Goal: Communication & Community: Answer question/provide support

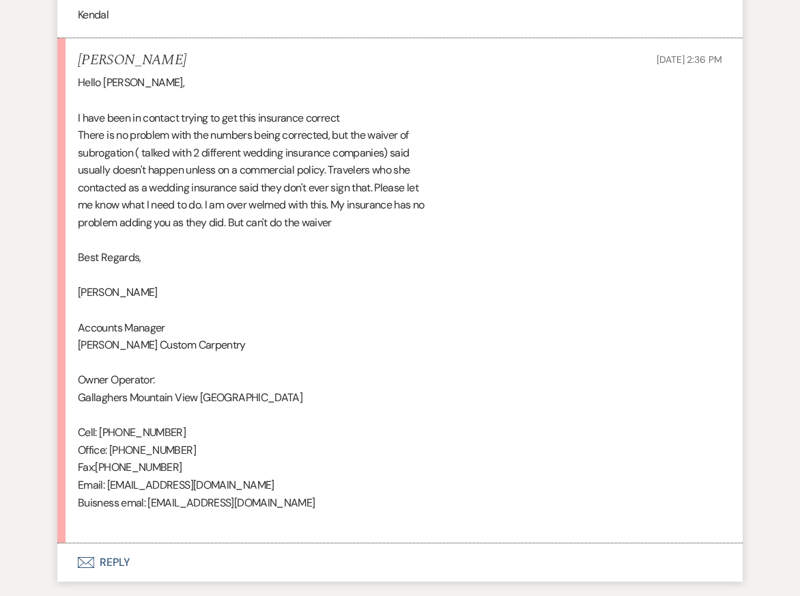
scroll to position [3763, 0]
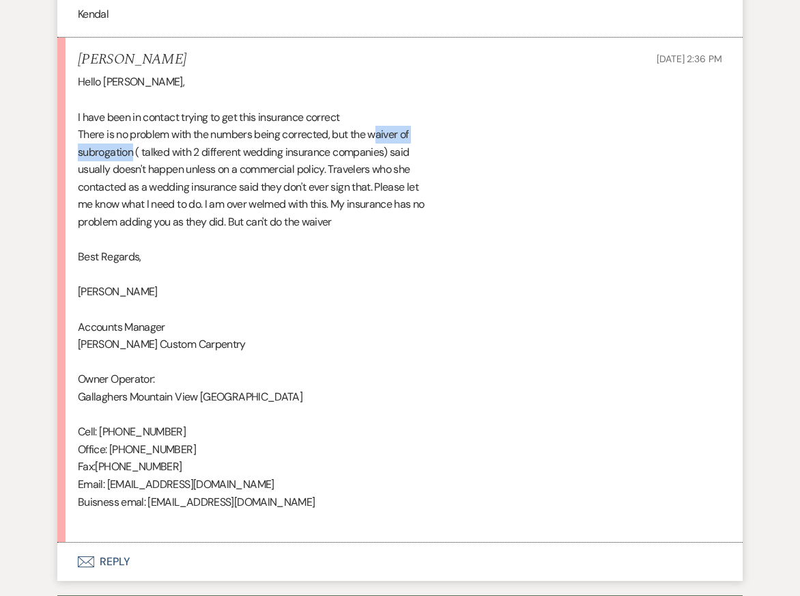
drag, startPoint x: 372, startPoint y: 116, endPoint x: 130, endPoint y: 134, distance: 241.7
click at [130, 134] on div "Hello [PERSON_NAME], I have been in contact trying to get this insurance correc…" at bounding box center [400, 300] width 645 height 454
copy div "waiver of subrogation"
click at [275, 267] on div "Hello [PERSON_NAME], I have been in contact trying to get this insurance correc…" at bounding box center [400, 300] width 645 height 454
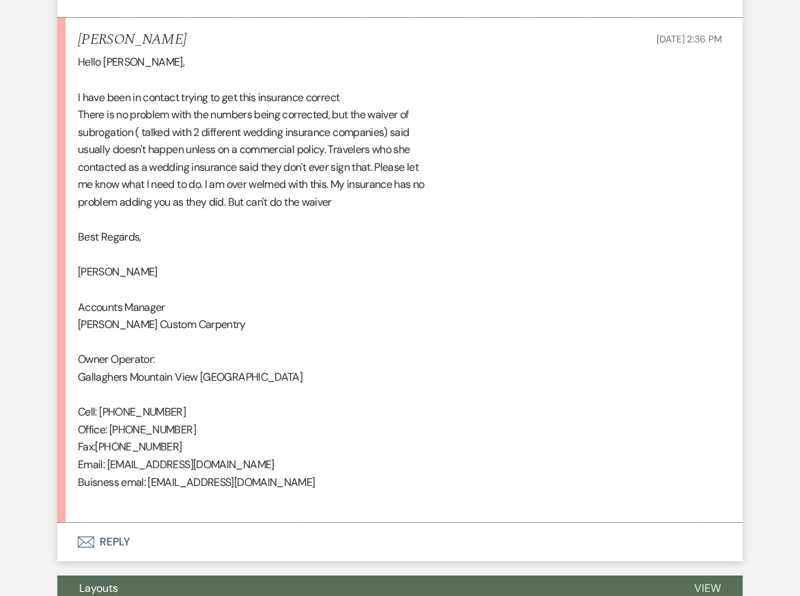
scroll to position [3786, 0]
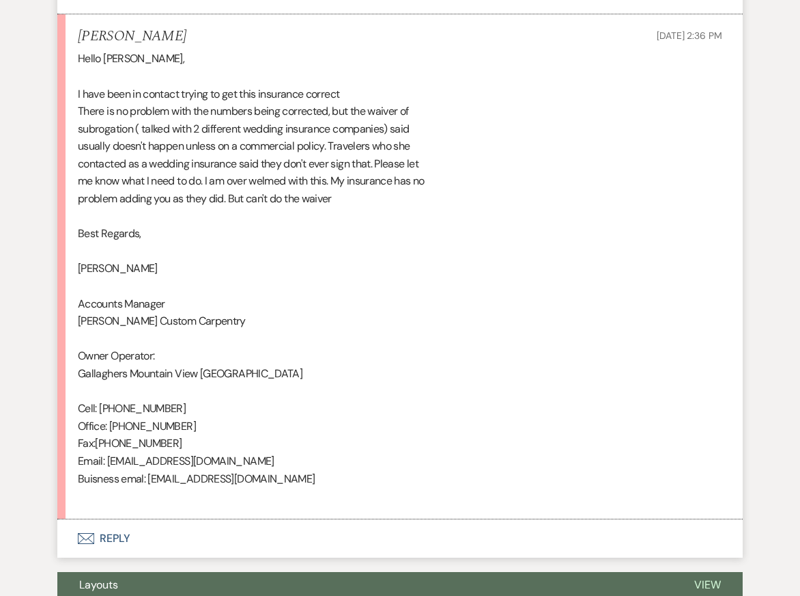
click at [247, 519] on button "Envelope Reply" at bounding box center [400, 538] width 686 height 38
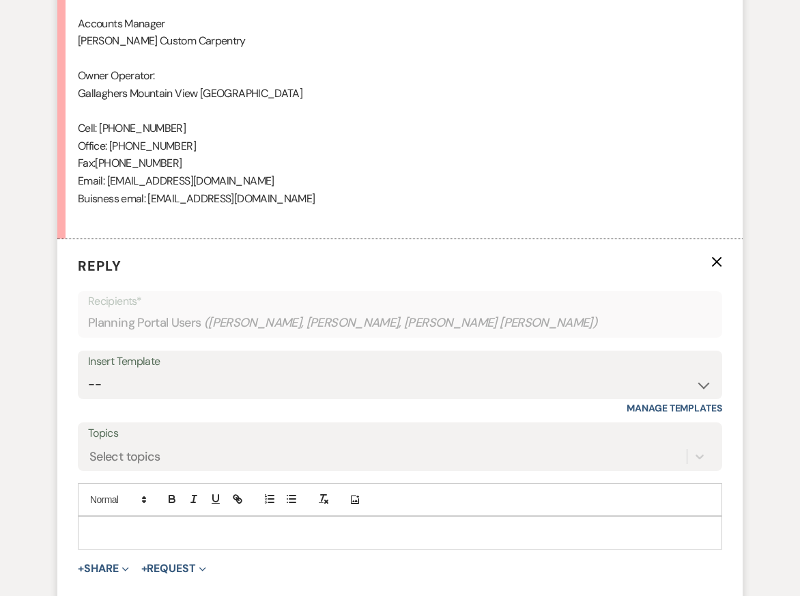
scroll to position [4067, 0]
click at [296, 523] on p at bounding box center [400, 530] width 623 height 15
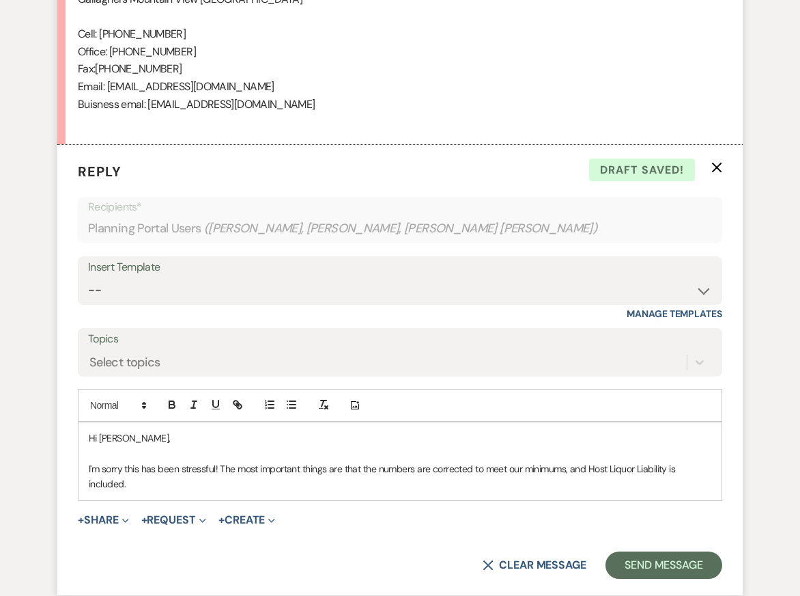
scroll to position [4311, 0]
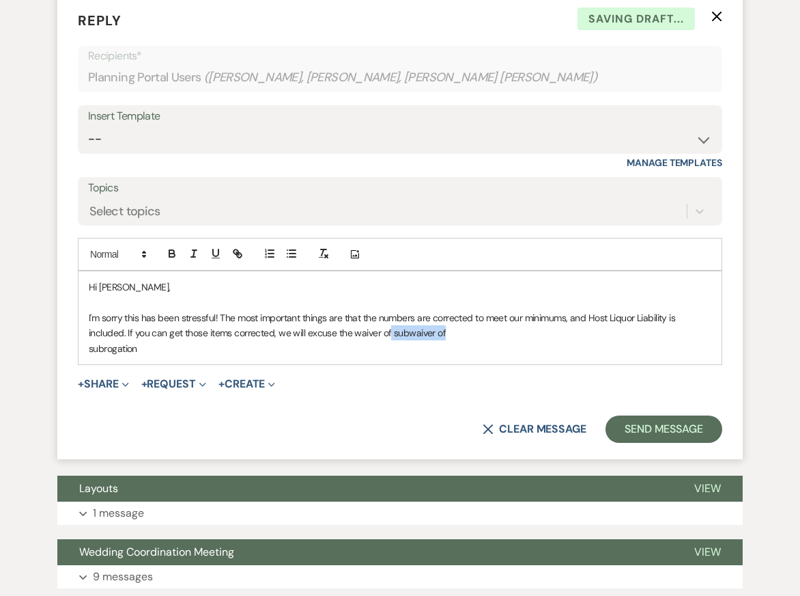
drag, startPoint x: 459, startPoint y: 315, endPoint x: 390, endPoint y: 318, distance: 69.0
click at [389, 318] on p "I'm sorry this has been stressful! The most important things are that the numbe…" at bounding box center [400, 325] width 623 height 31
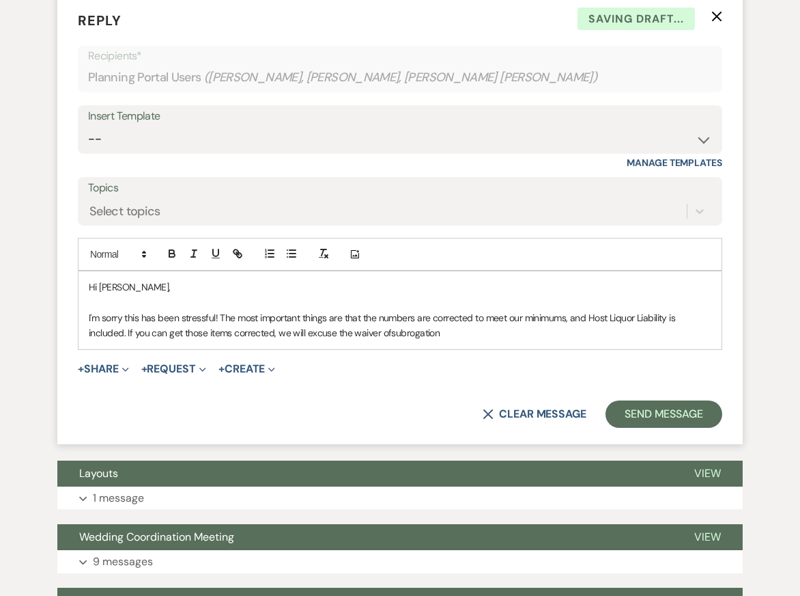
click at [508, 318] on p "I'm sorry this has been stressful! The most important things are that the numbe…" at bounding box center [400, 325] width 623 height 31
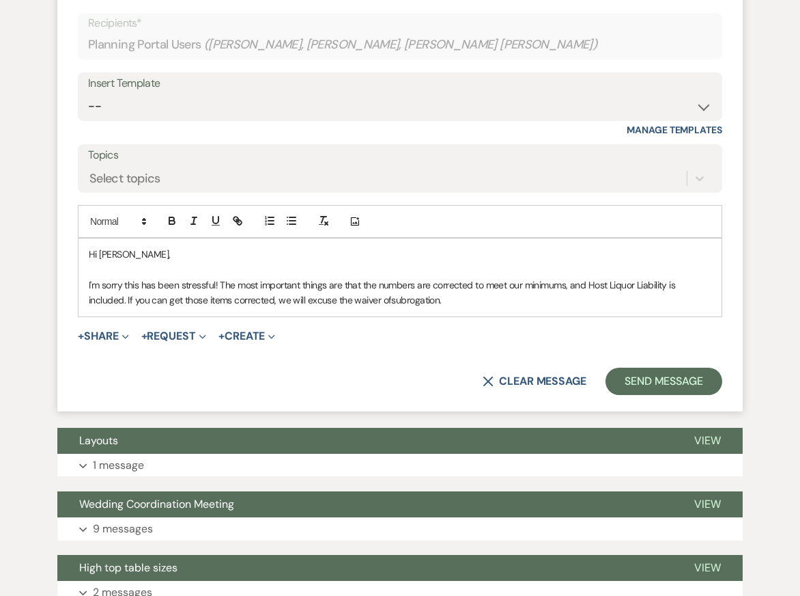
scroll to position [4372, 0]
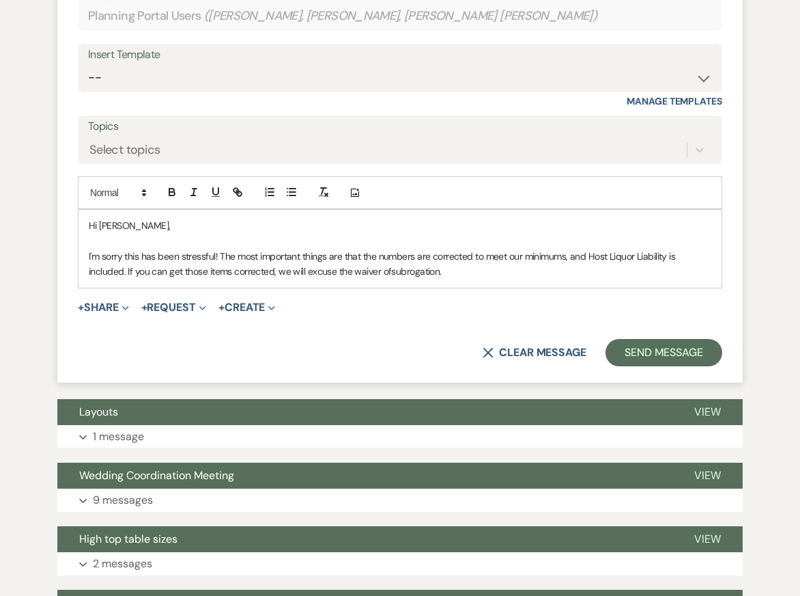
click at [388, 234] on p at bounding box center [400, 241] width 623 height 15
click at [493, 255] on p "I'm sorry this has been stressful! The most important things are that the numbe…" at bounding box center [400, 264] width 623 height 31
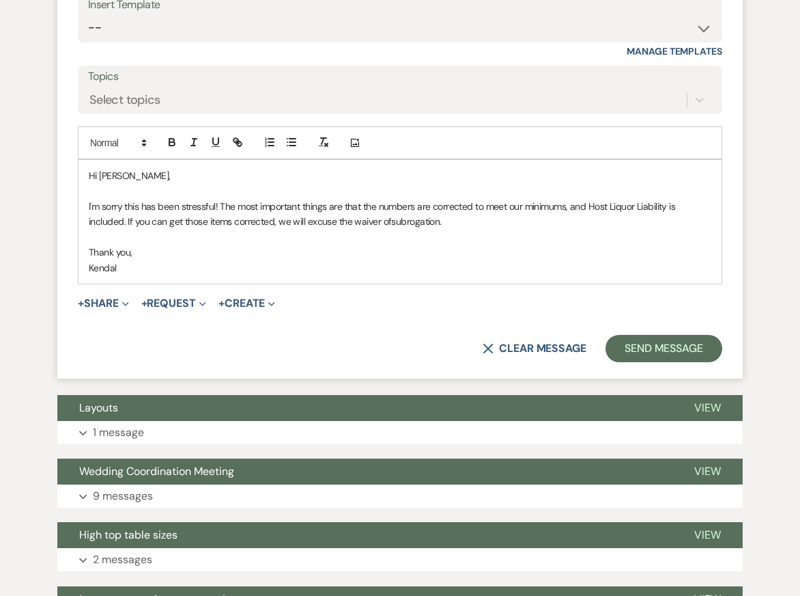
scroll to position [4545, 0]
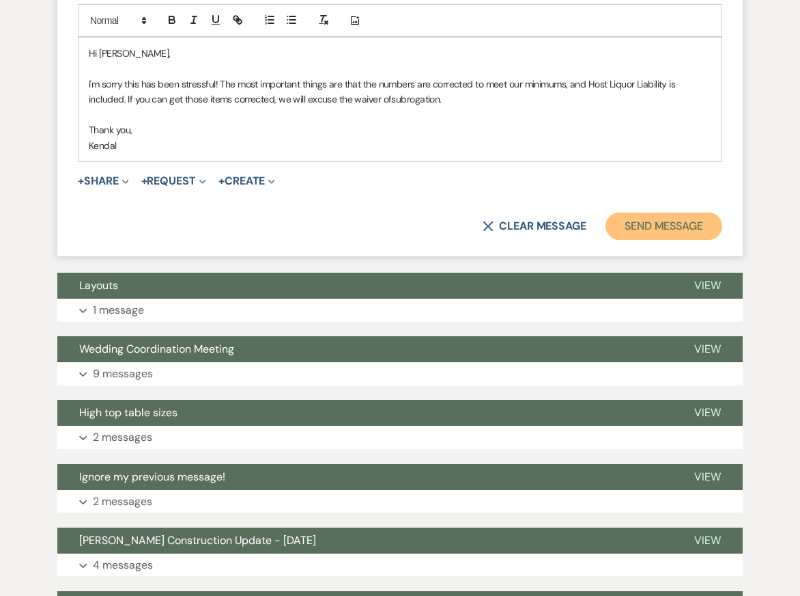
click at [656, 212] on button "Send Message" at bounding box center [664, 225] width 117 height 27
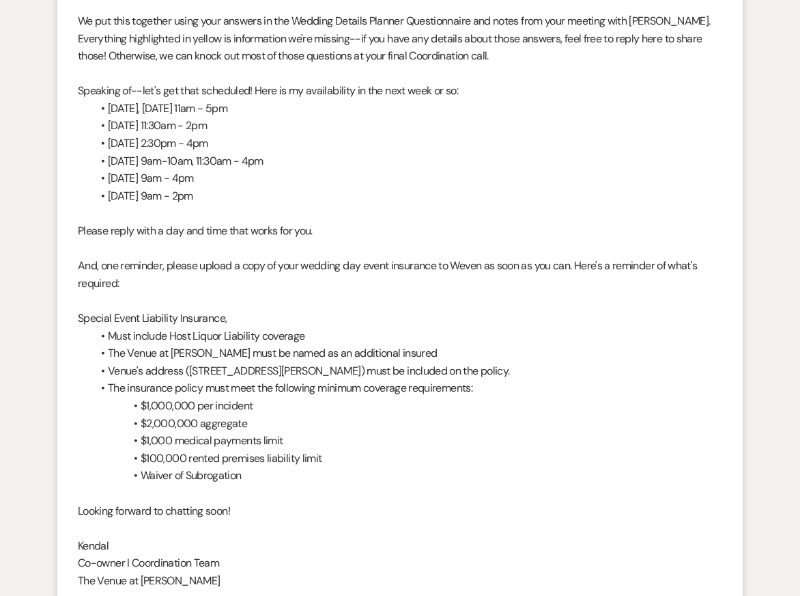
scroll to position [0, 0]
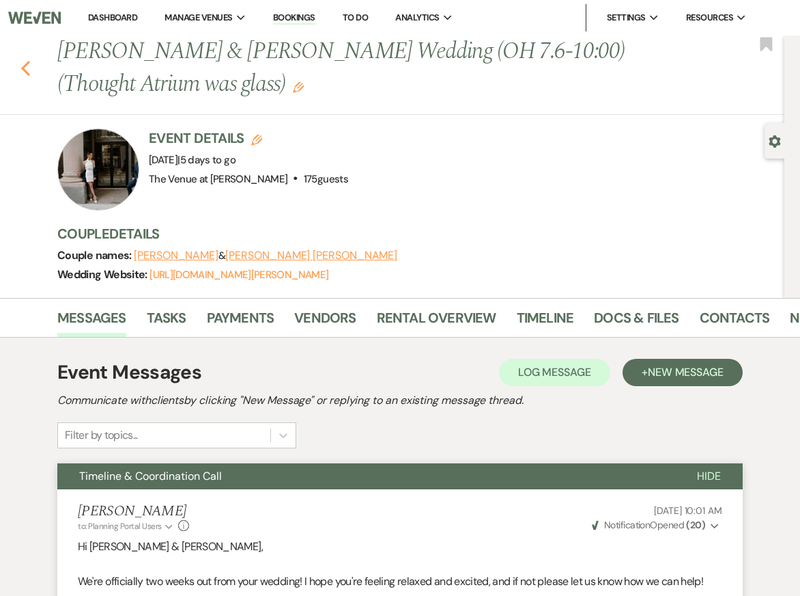
click at [25, 70] on use "button" at bounding box center [25, 68] width 9 height 15
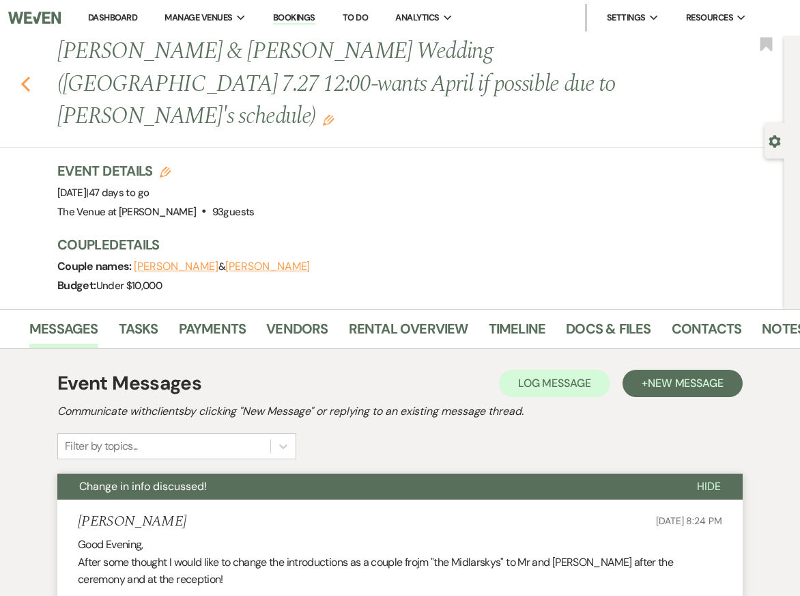
click at [25, 76] on icon "Previous" at bounding box center [25, 84] width 10 height 16
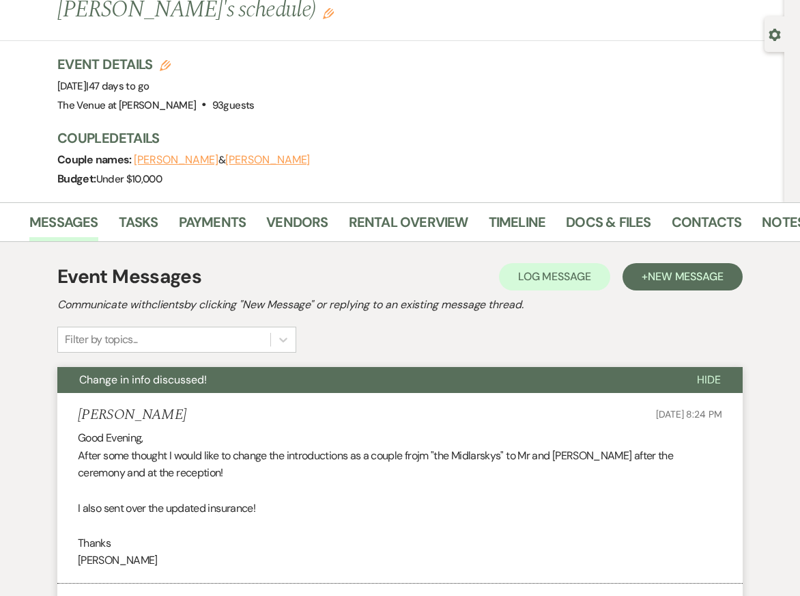
select select "8"
select select "4"
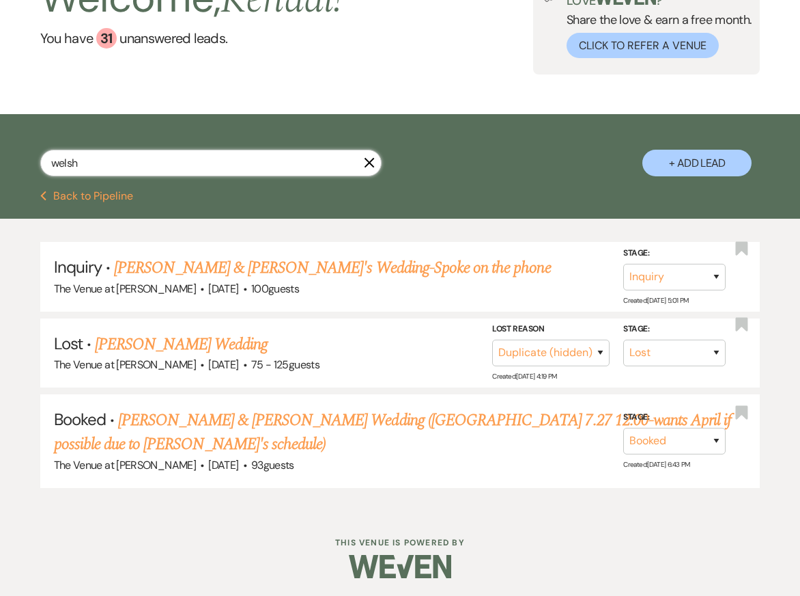
click at [164, 169] on input "welsh" at bounding box center [210, 163] width 341 height 27
type input "wainman"
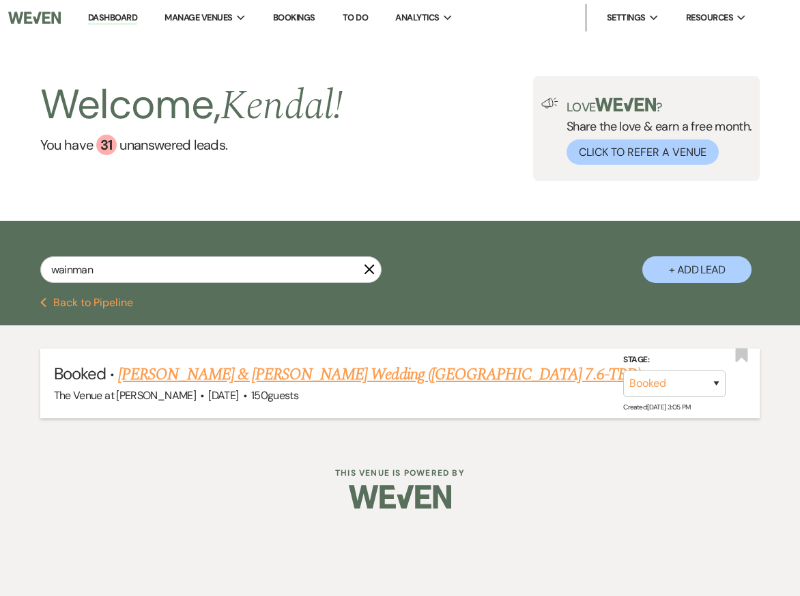
click at [249, 374] on link "Katie Wainman & Clay Taninies's Wedding (OH 7.6-TBD)" at bounding box center [379, 374] width 523 height 25
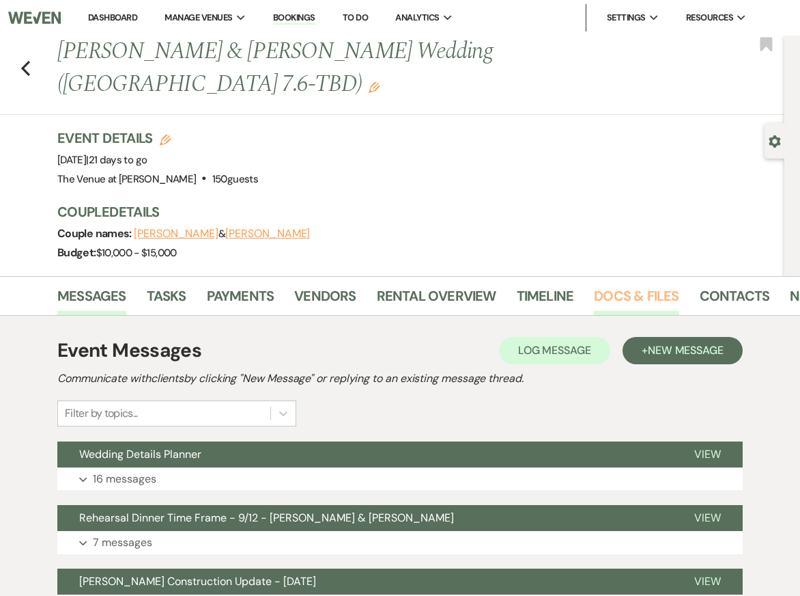
click at [630, 285] on link "Docs & Files" at bounding box center [636, 300] width 85 height 30
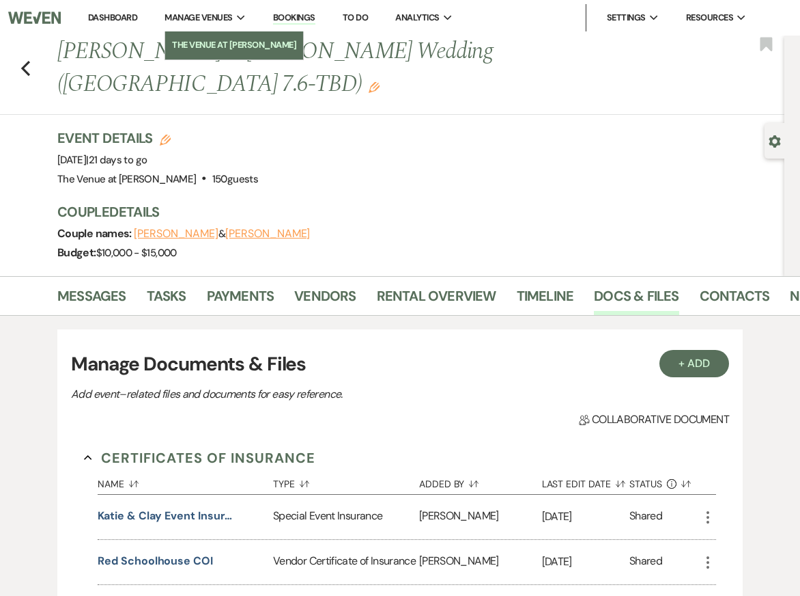
click at [219, 44] on li "The Venue at [PERSON_NAME]" at bounding box center [234, 45] width 124 height 14
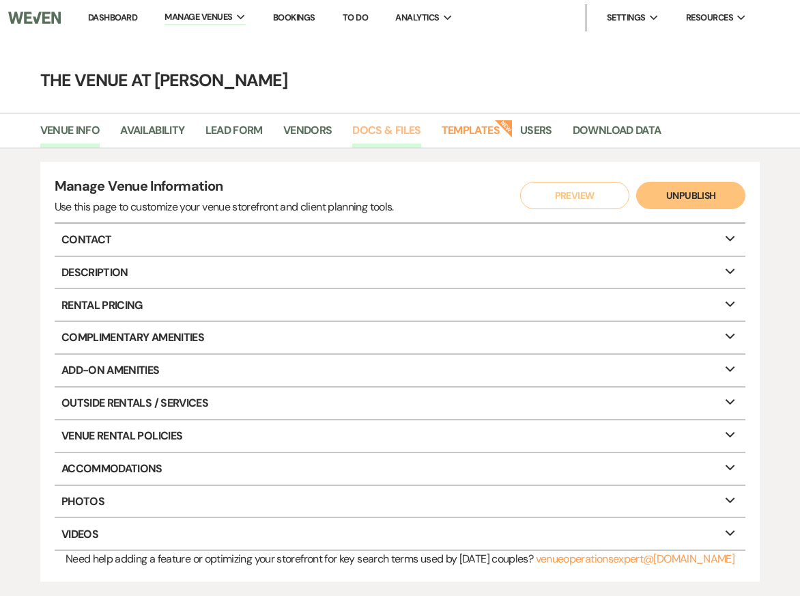
click at [380, 128] on link "Docs & Files" at bounding box center [386, 135] width 68 height 26
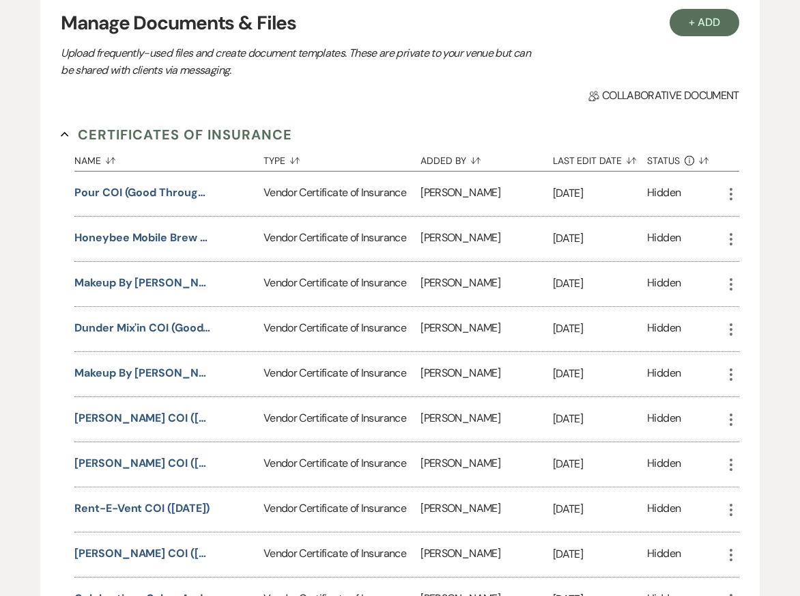
scroll to position [171, 0]
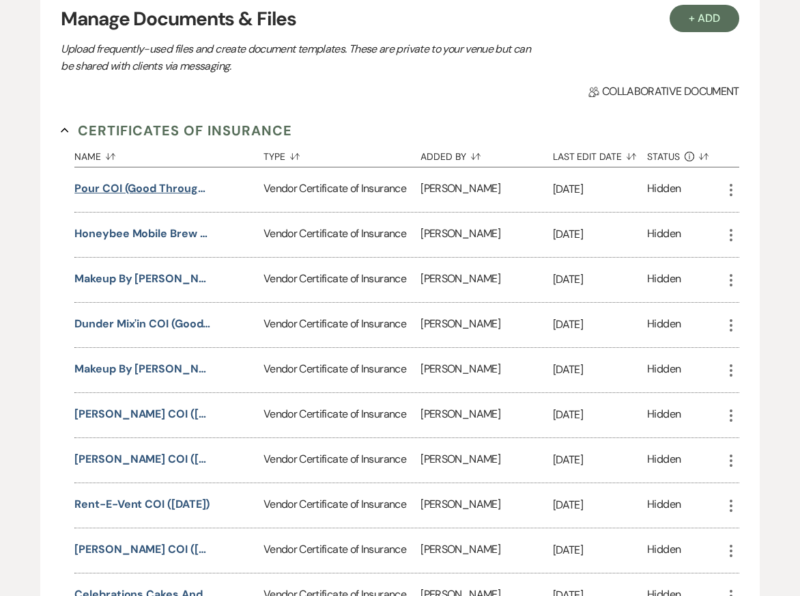
click at [156, 186] on button "Pour COI (Good Through 8/28/2025)" at bounding box center [142, 188] width 137 height 16
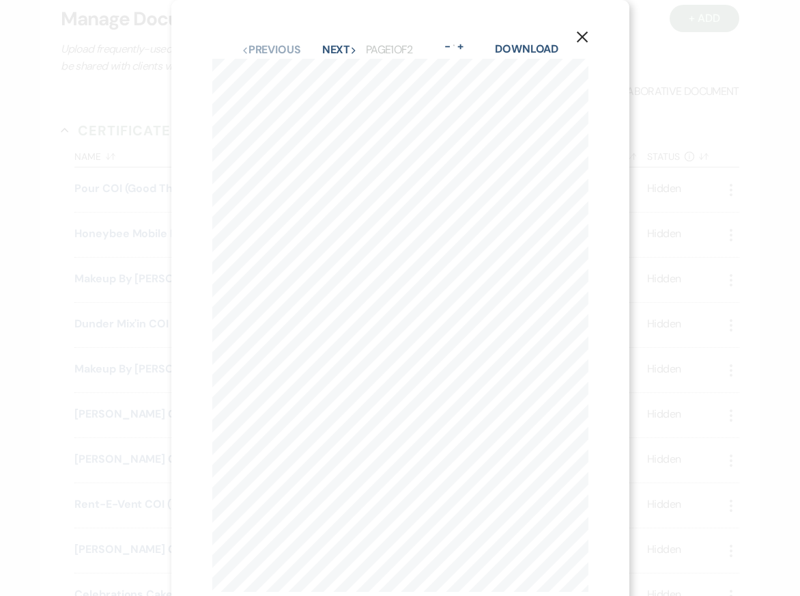
click at [578, 36] on icon "X" at bounding box center [582, 37] width 12 height 12
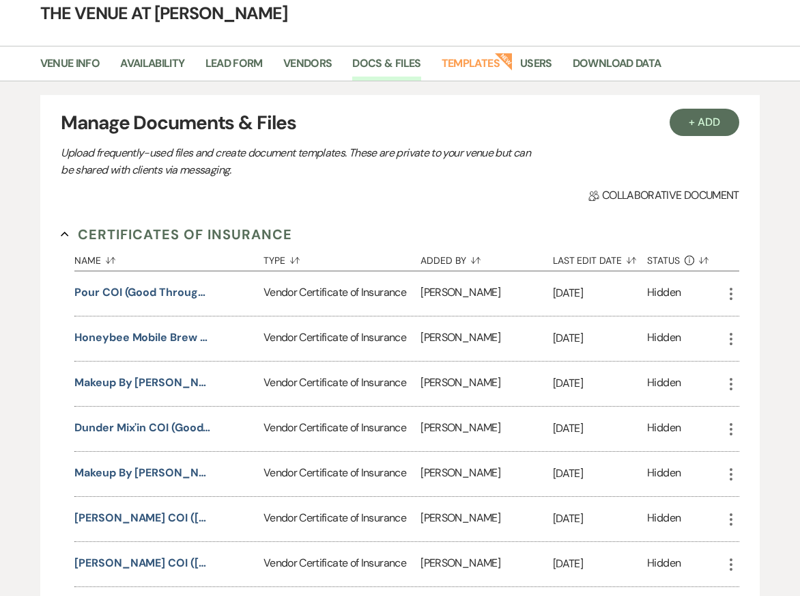
scroll to position [0, 0]
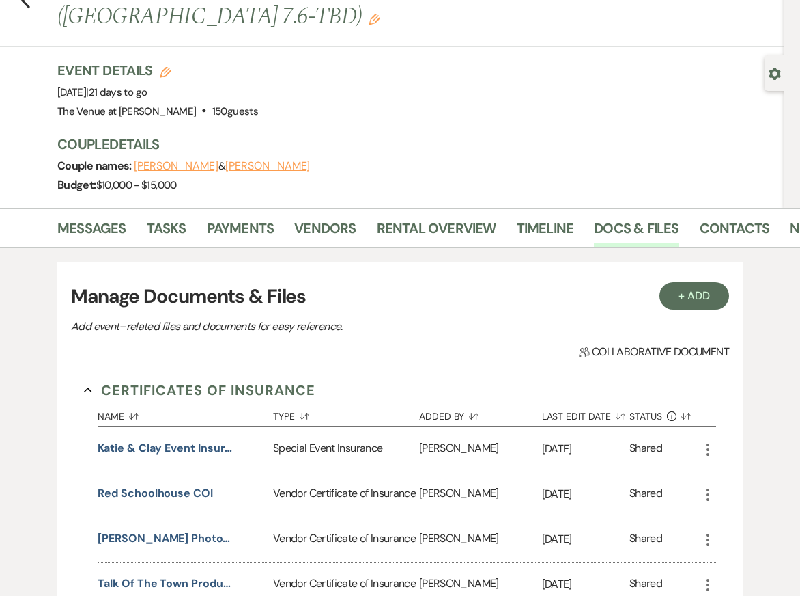
scroll to position [104, 0]
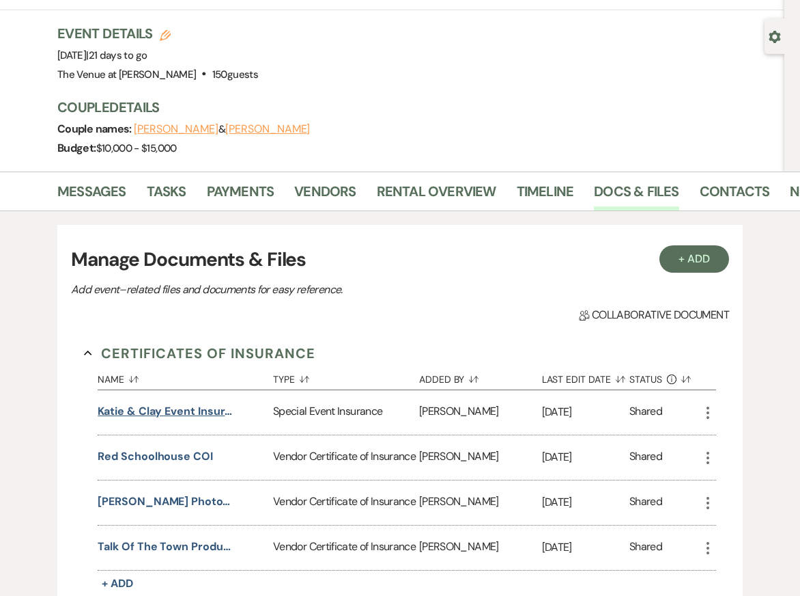
click at [158, 403] on button "Katie & Clay Event Insurance - CC Young & Henkelmen" at bounding box center [166, 411] width 137 height 16
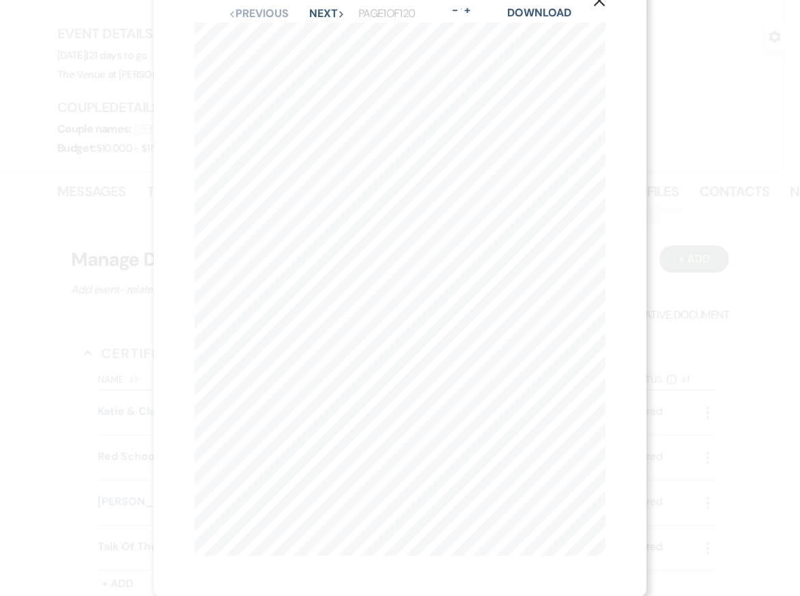
scroll to position [36, 0]
click at [327, 9] on button "Next Next" at bounding box center [327, 14] width 36 height 11
click at [325, 55] on button "Next Next" at bounding box center [327, 49] width 36 height 11
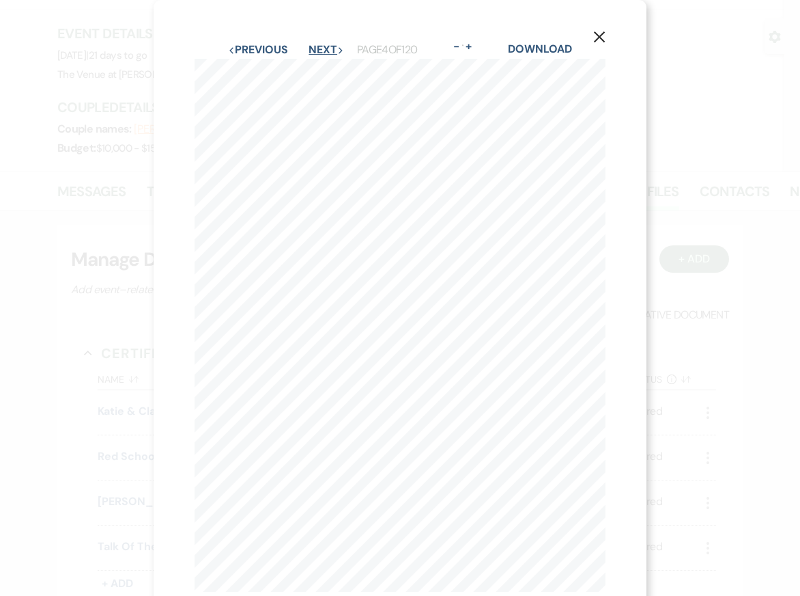
click at [325, 55] on button "Next Next" at bounding box center [327, 49] width 36 height 11
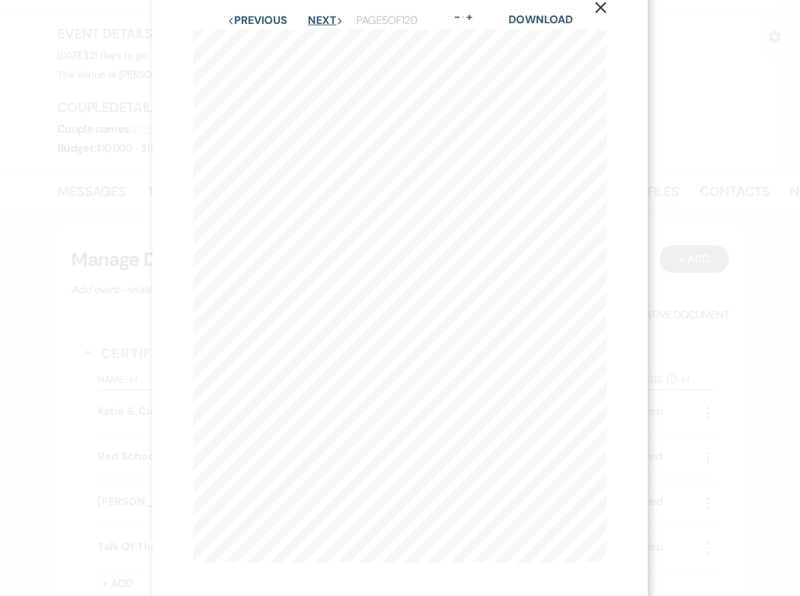
scroll to position [20, 0]
click at [323, 29] on button "Next Next" at bounding box center [326, 29] width 36 height 11
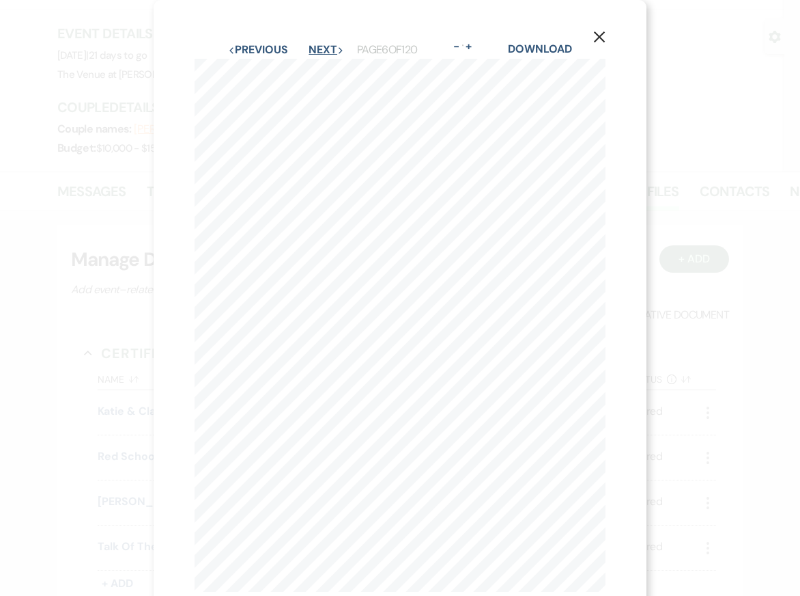
click at [321, 50] on button "Next Next" at bounding box center [327, 49] width 36 height 11
click at [321, 51] on button "Next Next" at bounding box center [327, 49] width 36 height 11
click at [321, 52] on button "Next Next" at bounding box center [327, 49] width 36 height 11
click at [321, 52] on button "Next Next" at bounding box center [326, 49] width 36 height 11
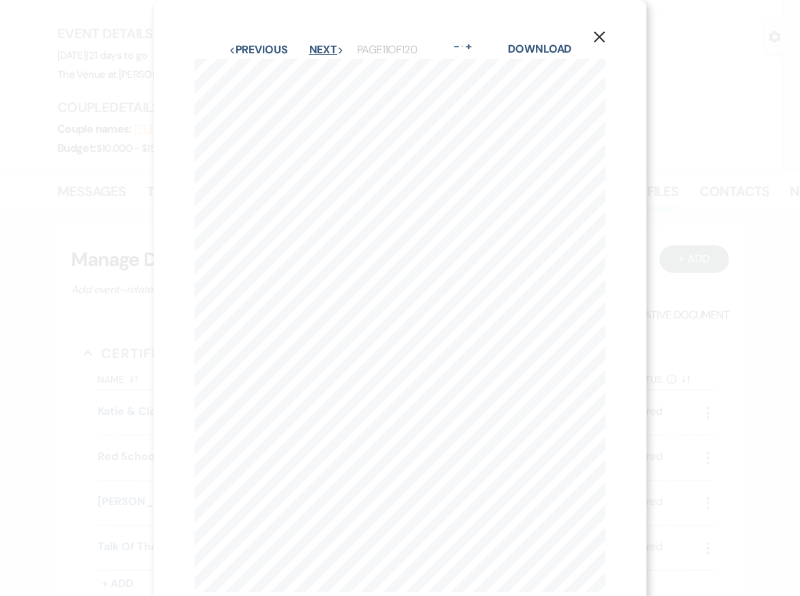
click at [321, 53] on button "Next Next" at bounding box center [327, 49] width 36 height 11
click at [600, 34] on icon "X" at bounding box center [600, 37] width 12 height 12
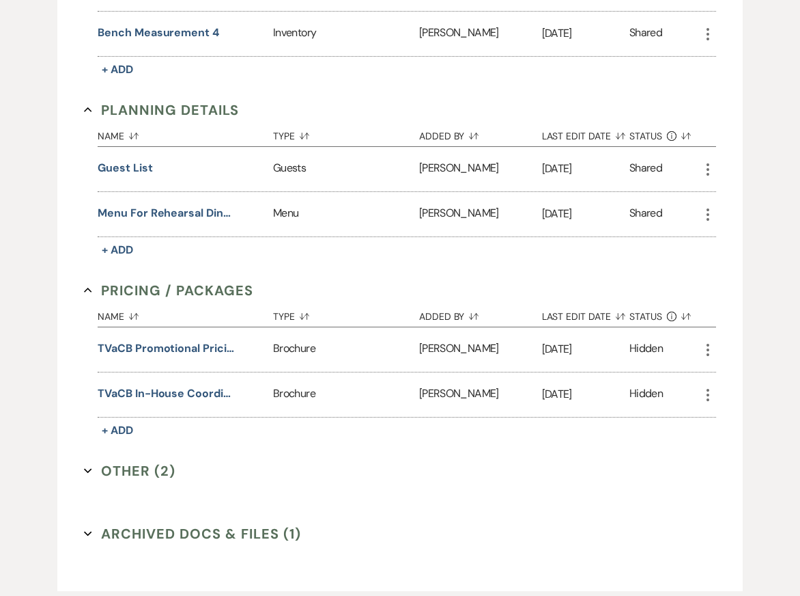
scroll to position [1210, 0]
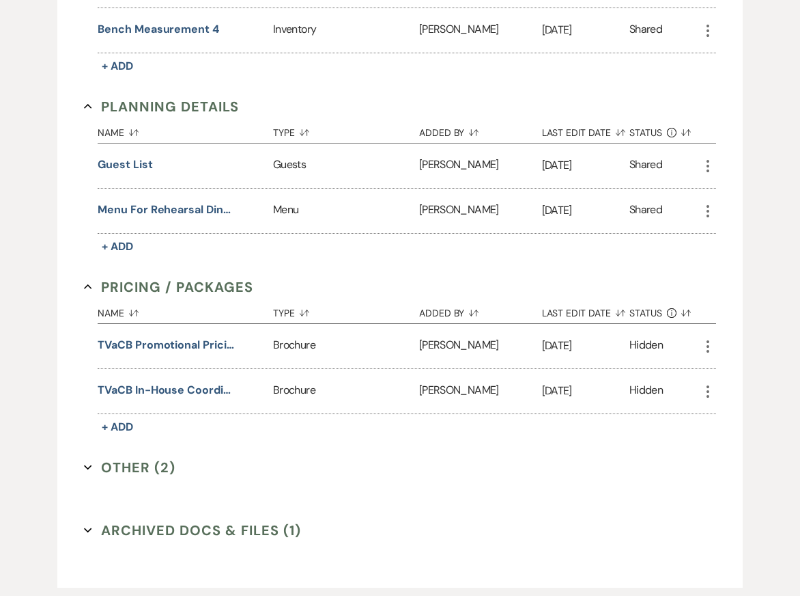
click at [150, 457] on button "Other (2) Expand" at bounding box center [130, 467] width 92 height 20
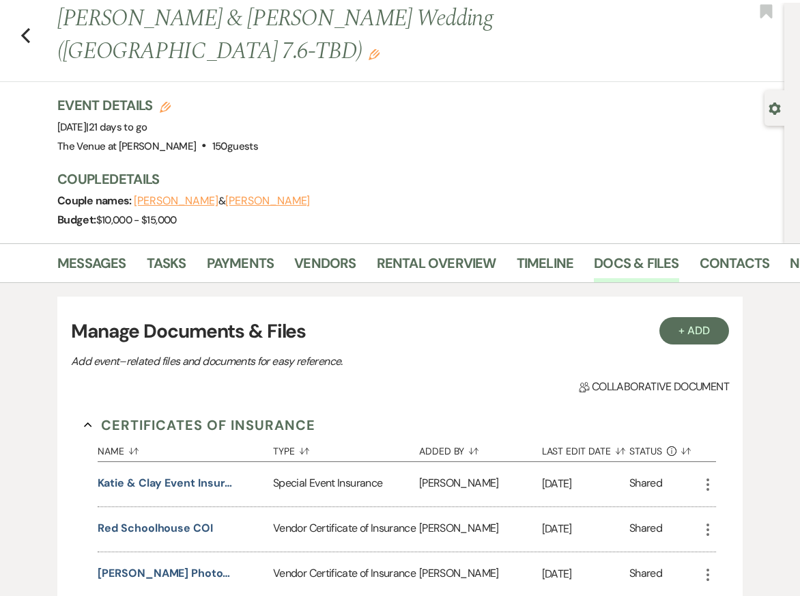
scroll to position [0, 0]
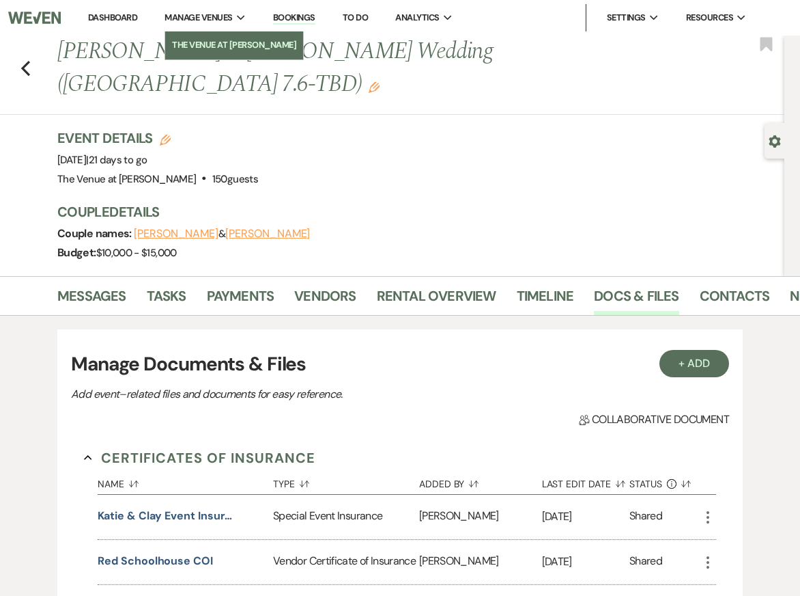
click at [210, 40] on li "The Venue at [PERSON_NAME]" at bounding box center [234, 45] width 124 height 14
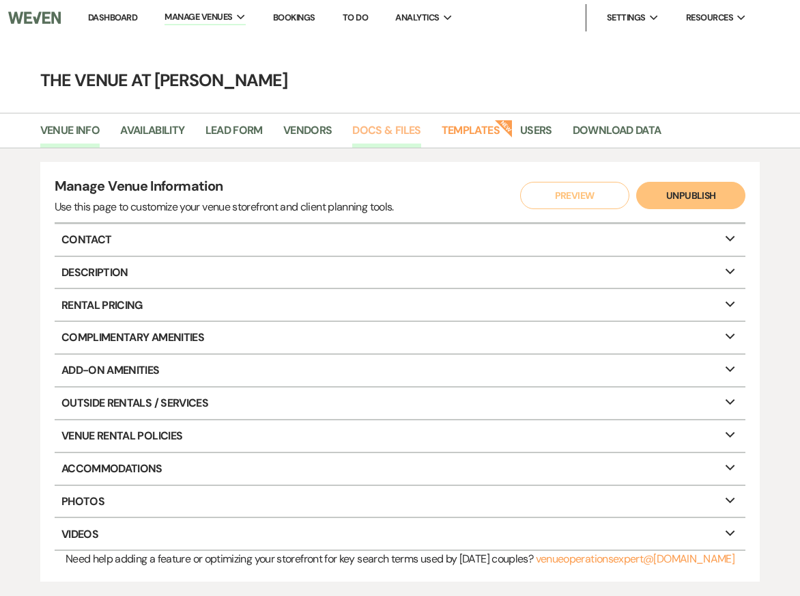
click at [371, 135] on link "Docs & Files" at bounding box center [386, 135] width 68 height 26
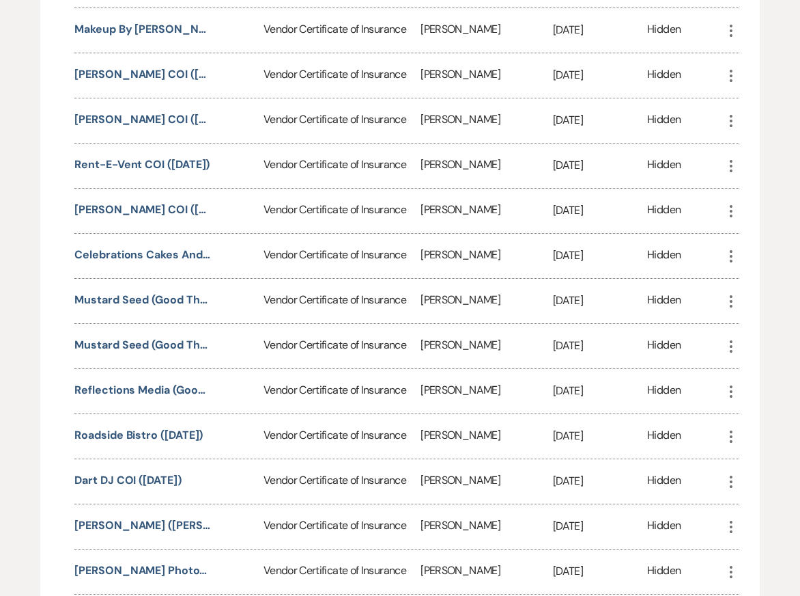
scroll to position [523, 0]
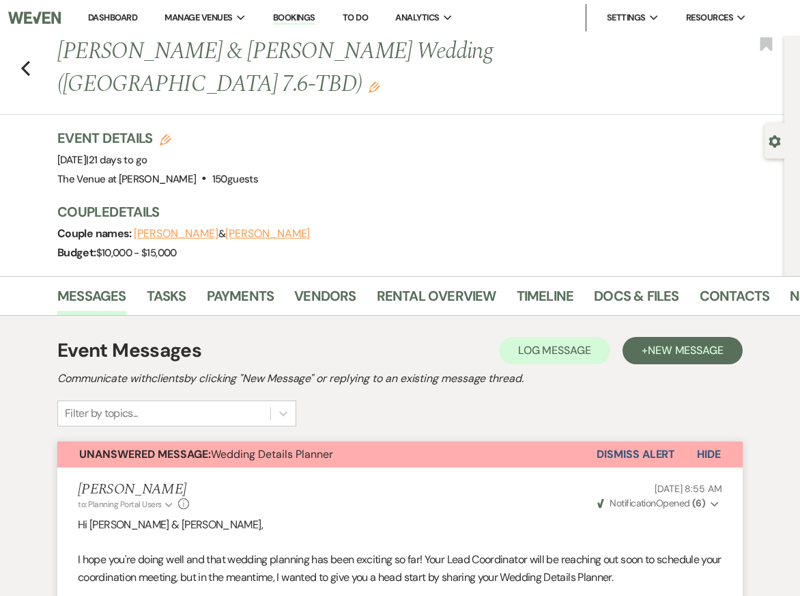
click at [622, 441] on button "Dismiss Alert" at bounding box center [636, 454] width 79 height 26
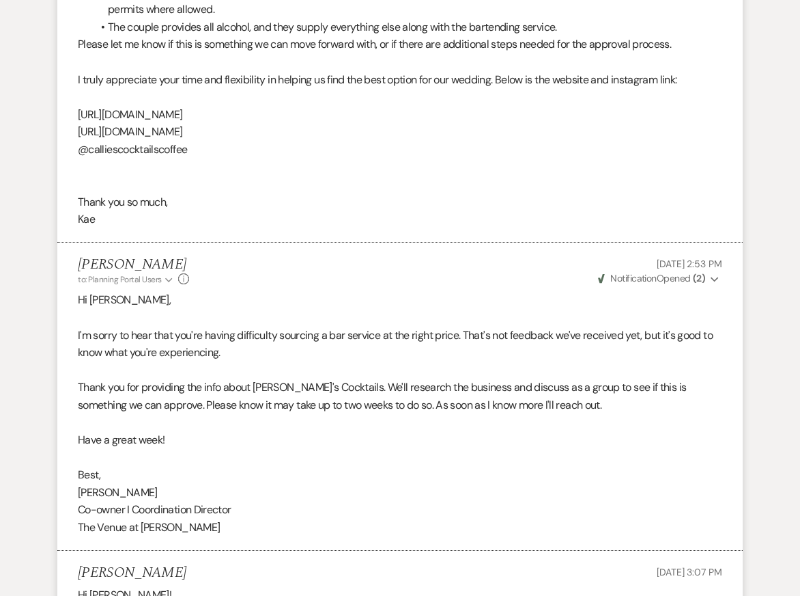
scroll to position [793, 0]
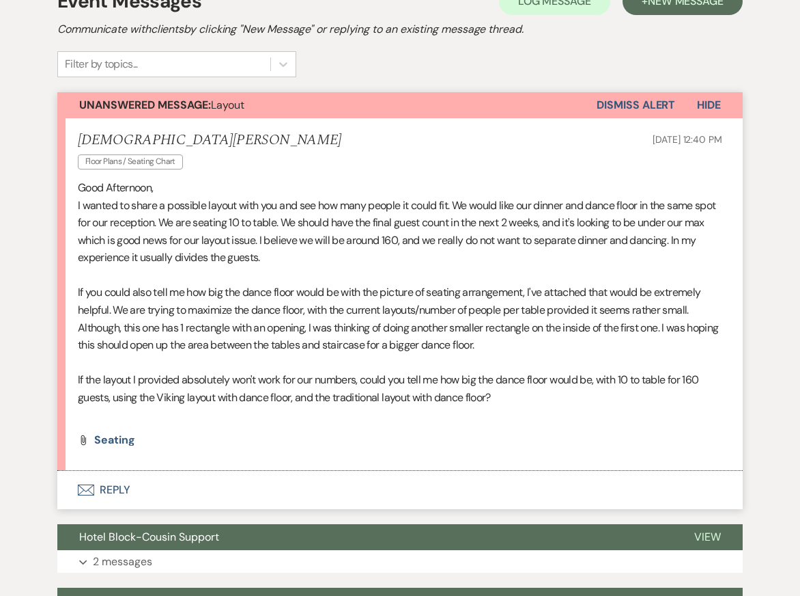
scroll to position [336, 0]
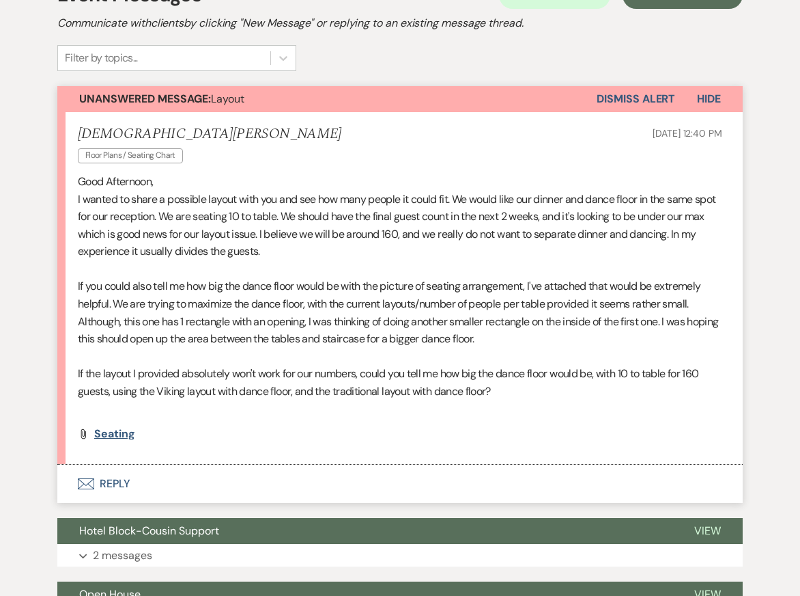
click at [114, 436] on span "Seating" at bounding box center [114, 433] width 40 height 14
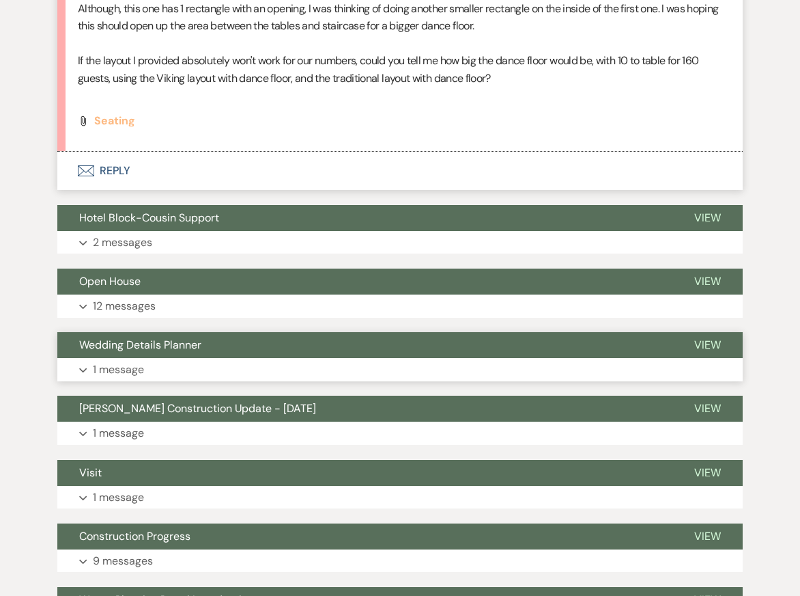
scroll to position [0, 0]
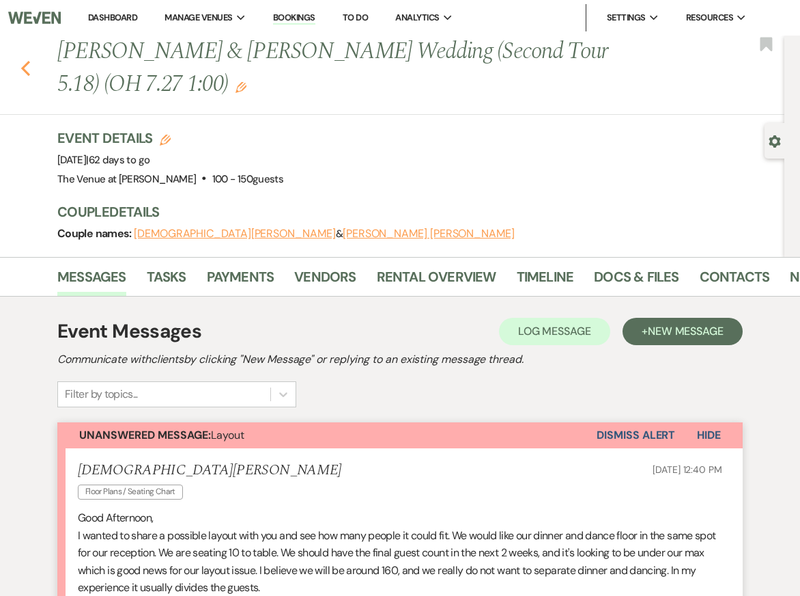
click at [28, 64] on icon "Previous" at bounding box center [25, 68] width 10 height 16
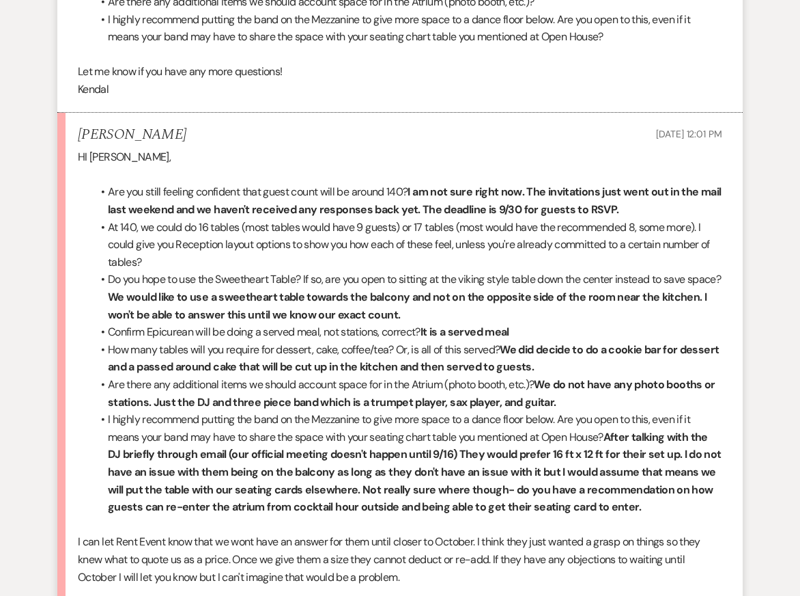
scroll to position [9262, 0]
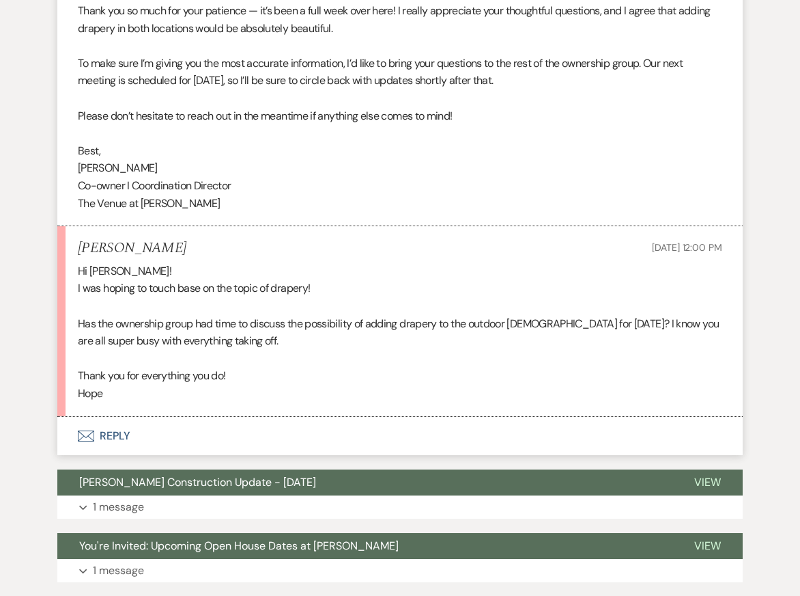
scroll to position [1929, 0]
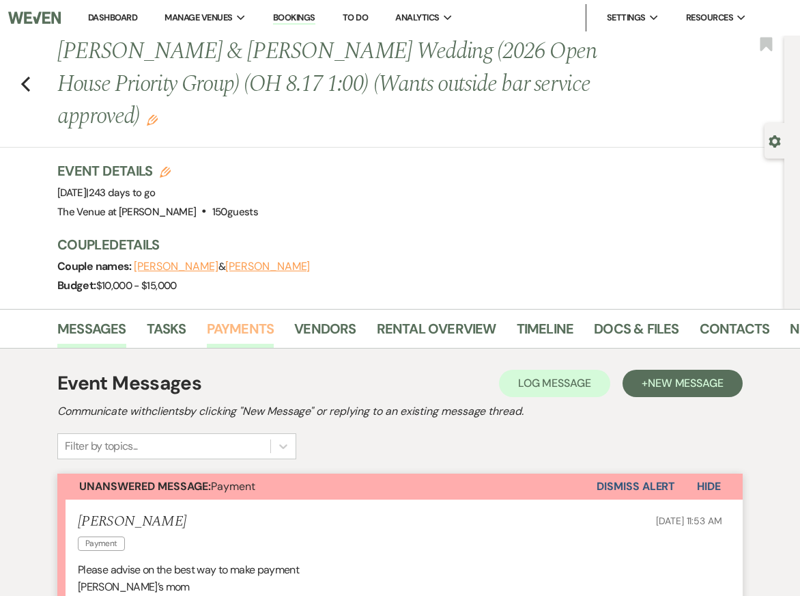
click at [223, 322] on link "Payments" at bounding box center [241, 333] width 68 height 30
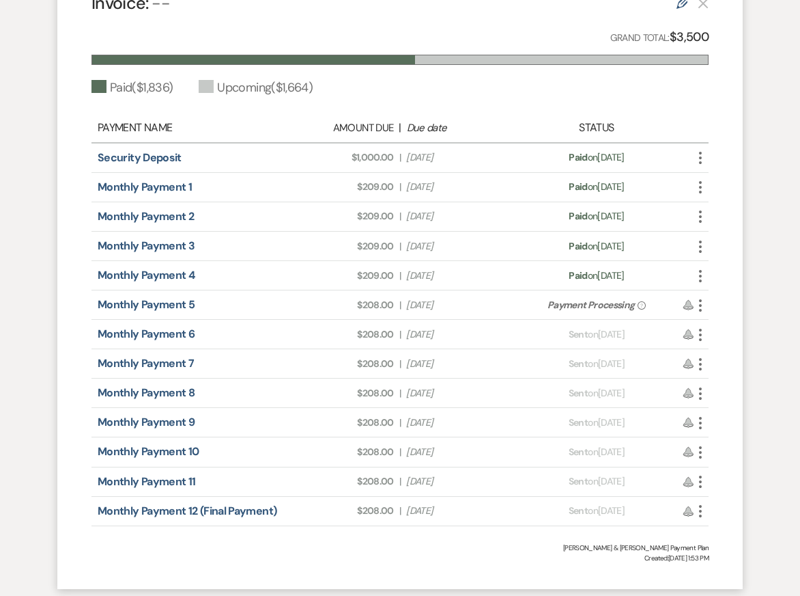
scroll to position [516, 0]
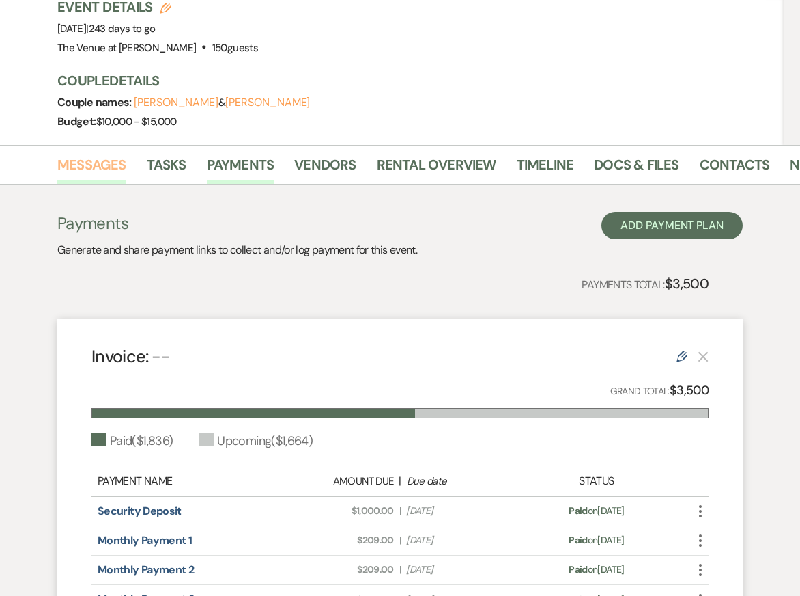
click at [90, 167] on link "Messages" at bounding box center [91, 169] width 69 height 30
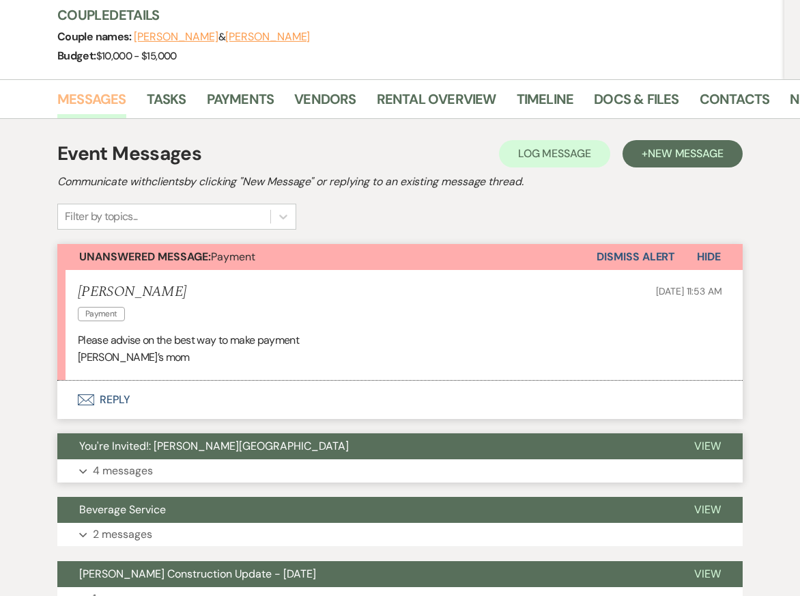
scroll to position [235, 0]
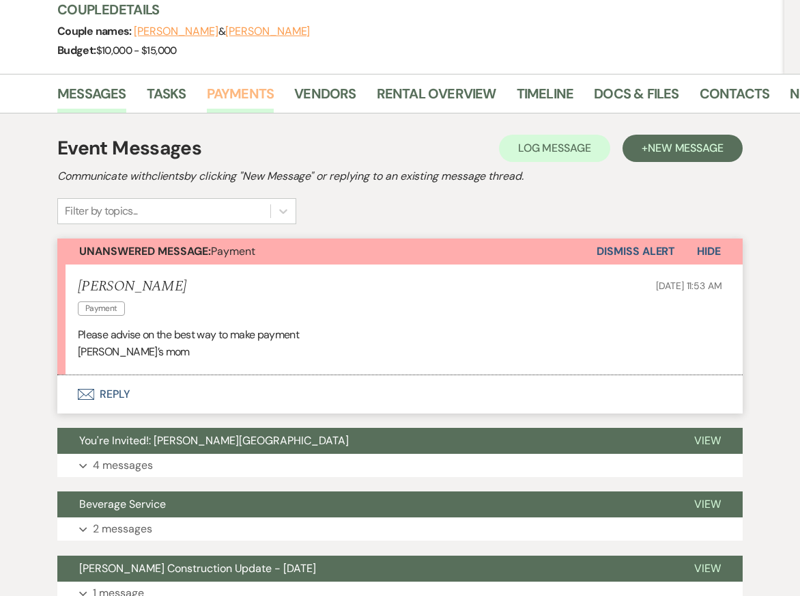
click at [266, 95] on link "Payments" at bounding box center [241, 98] width 68 height 30
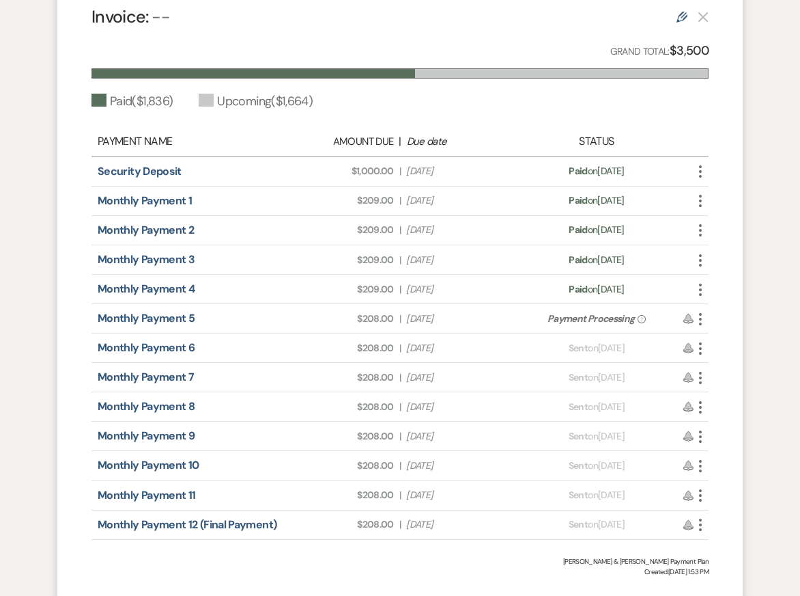
scroll to position [514, 0]
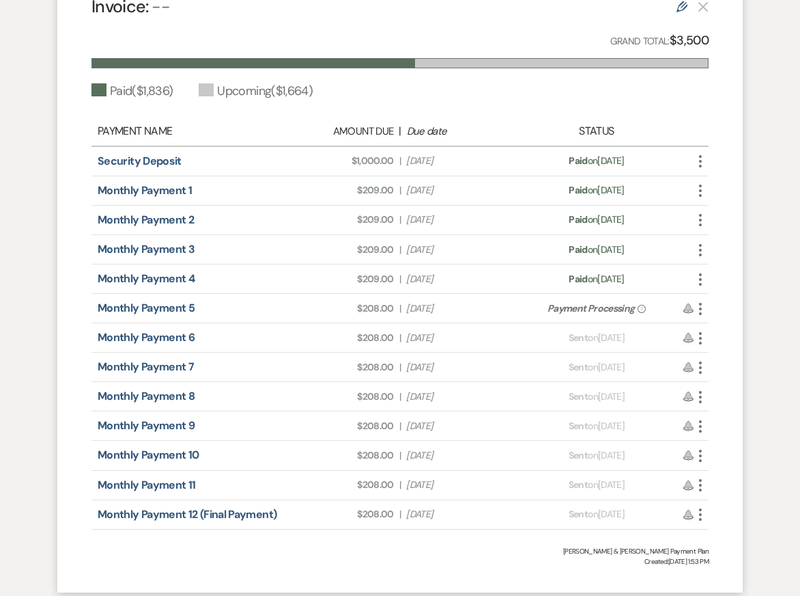
click at [699, 311] on icon "More" at bounding box center [701, 309] width 16 height 16
click at [159, 309] on link "Monthly Payment 5" at bounding box center [146, 308] width 97 height 14
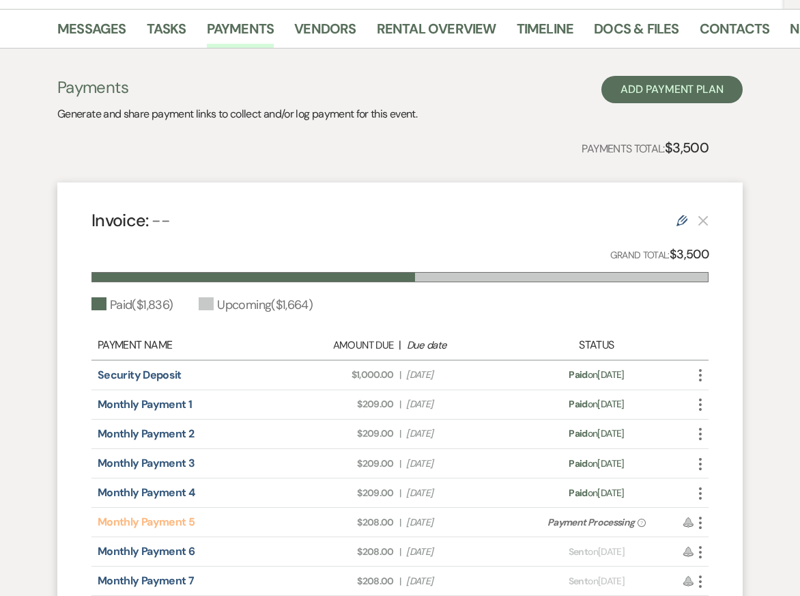
scroll to position [0, 0]
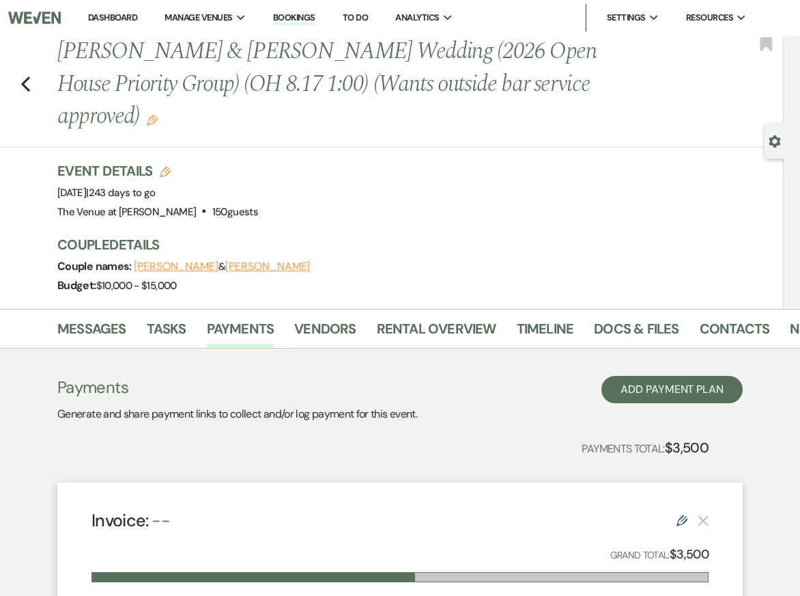
click at [31, 264] on div "Previous Sabreena E Strauch & Zachary C Geer's Wedding (2026 Open House Priorit…" at bounding box center [392, 172] width 785 height 273
click at [27, 85] on icon "Previous" at bounding box center [25, 84] width 10 height 16
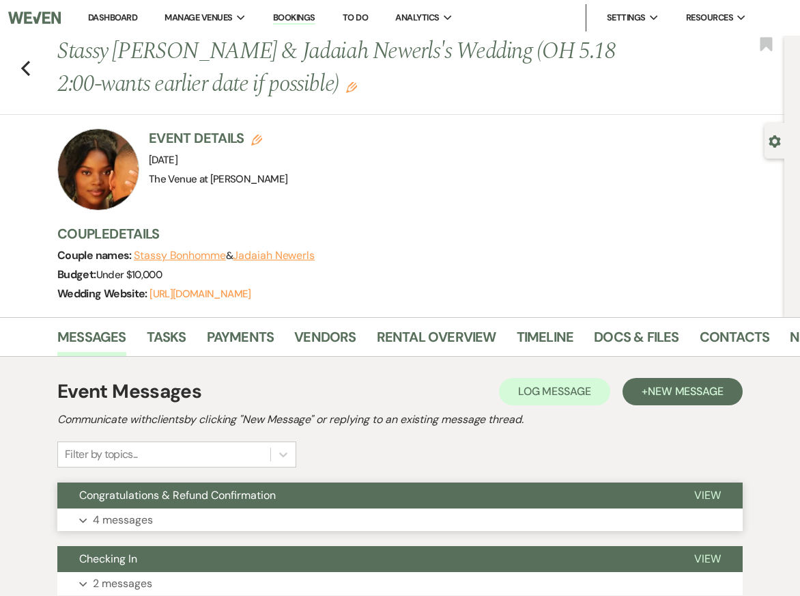
click at [410, 512] on button "Expand 4 messages" at bounding box center [400, 519] width 686 height 23
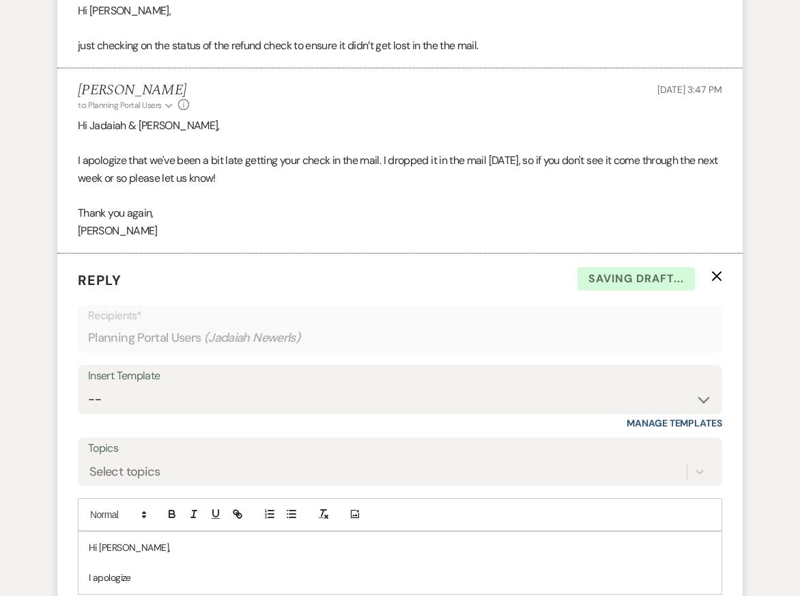
scroll to position [1034, 0]
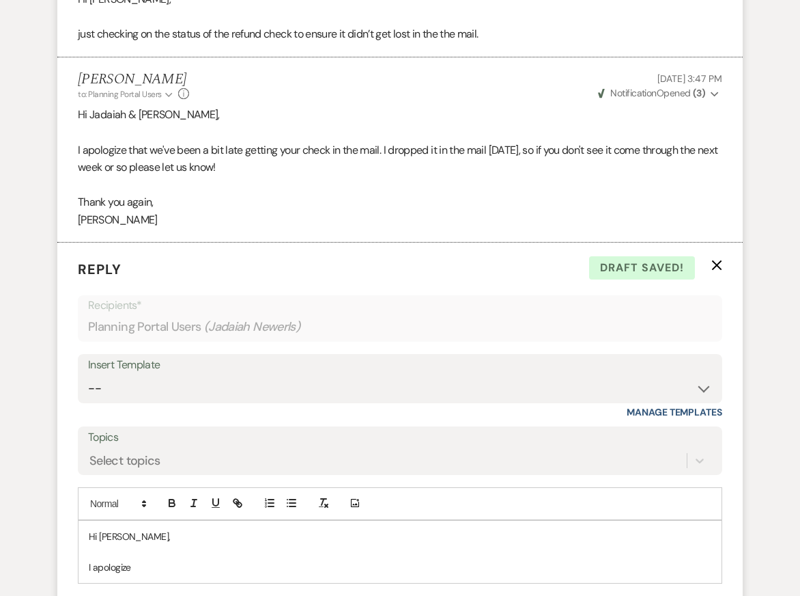
click at [714, 270] on icon "X" at bounding box center [717, 265] width 11 height 11
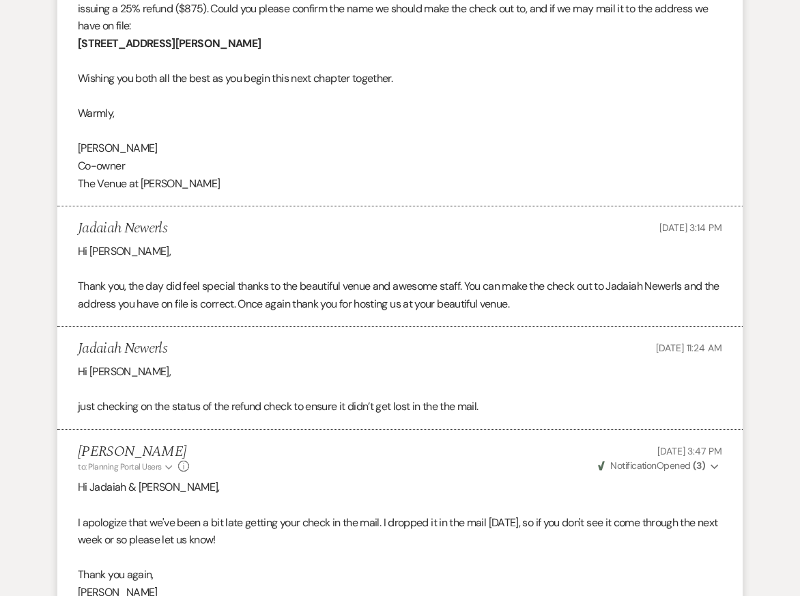
scroll to position [0, 0]
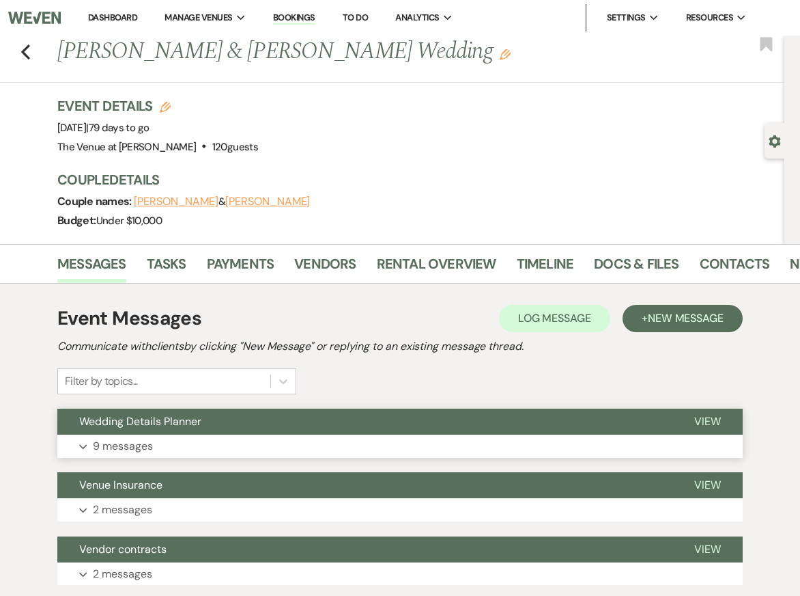
click at [327, 449] on button "Expand 9 messages" at bounding box center [400, 445] width 686 height 23
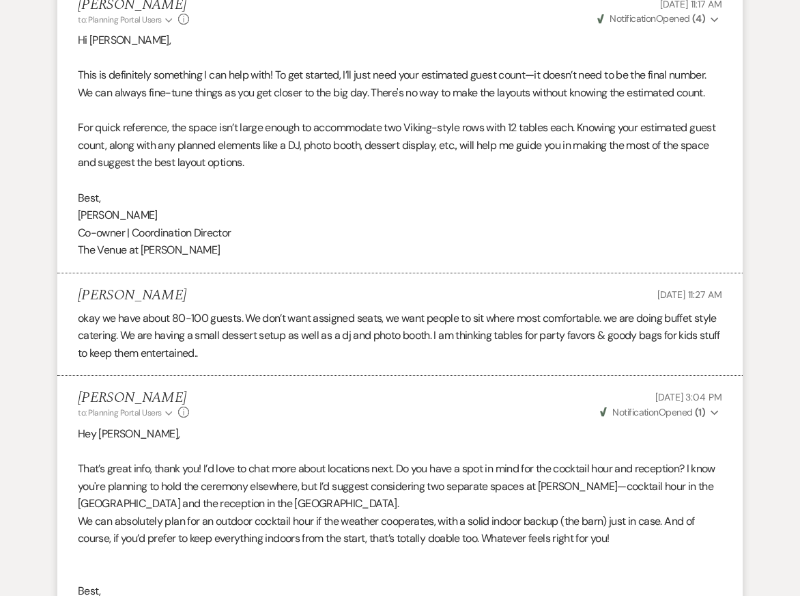
scroll to position [2207, 0]
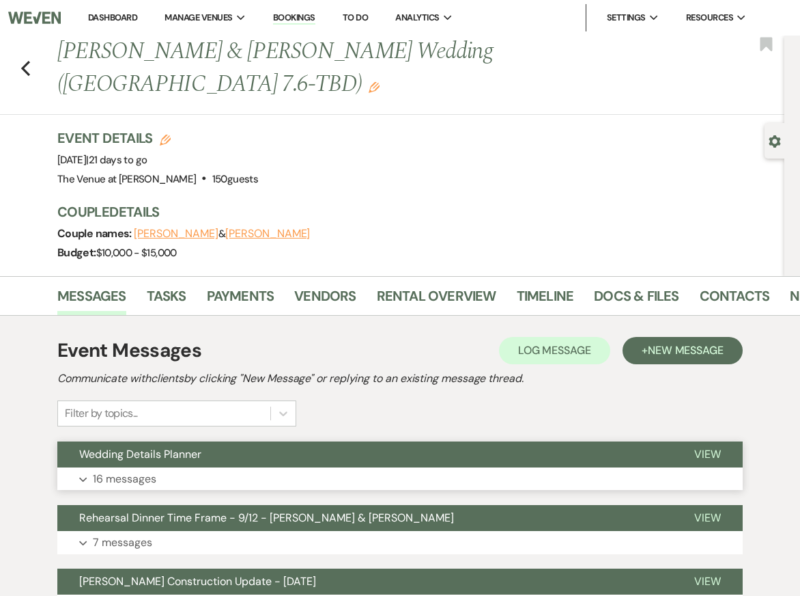
click at [424, 467] on button "Expand 16 messages" at bounding box center [400, 478] width 686 height 23
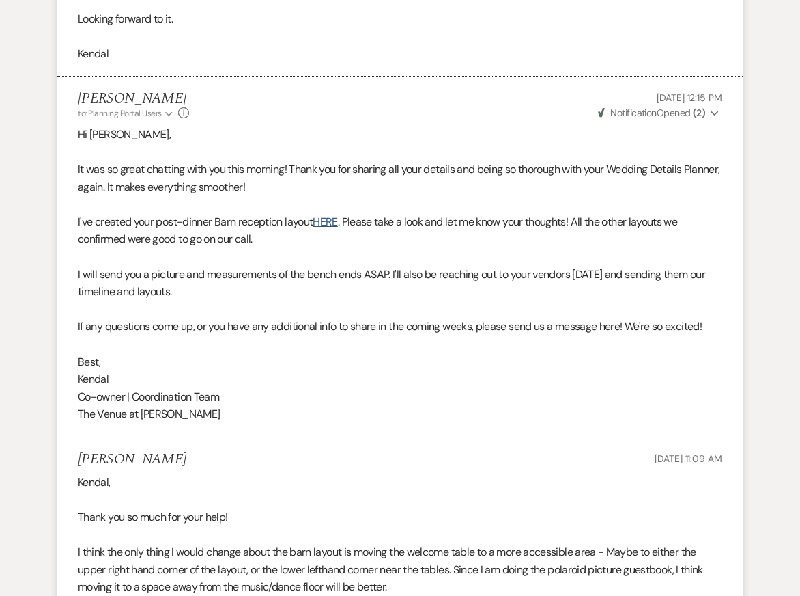
scroll to position [3402, 0]
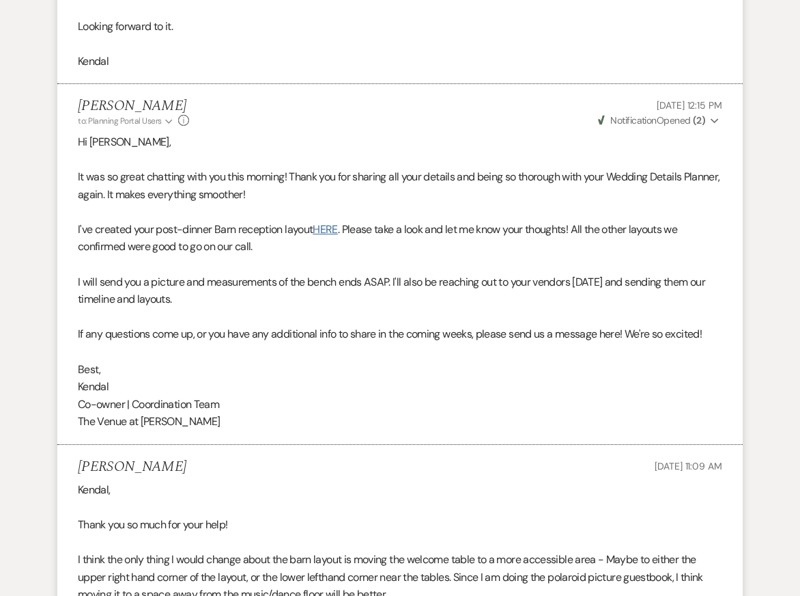
click at [329, 222] on link "HERE" at bounding box center [325, 229] width 25 height 14
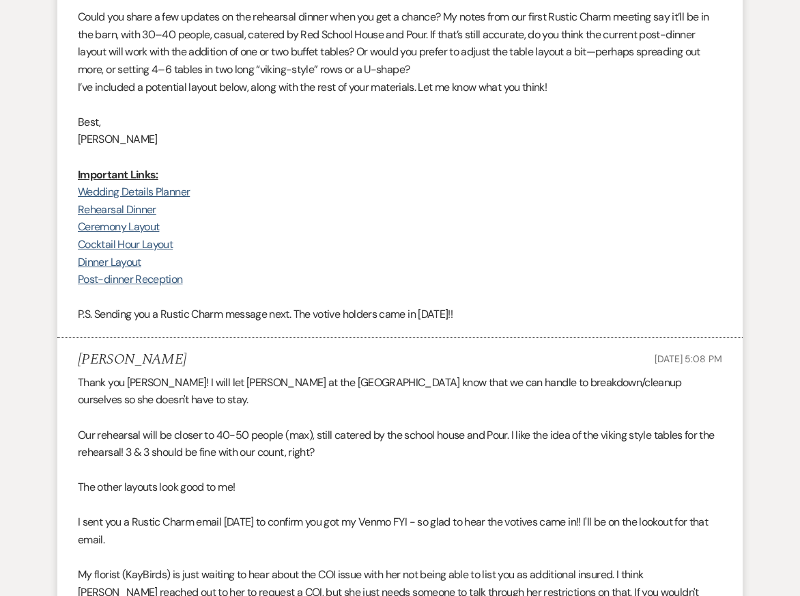
scroll to position [4363, 0]
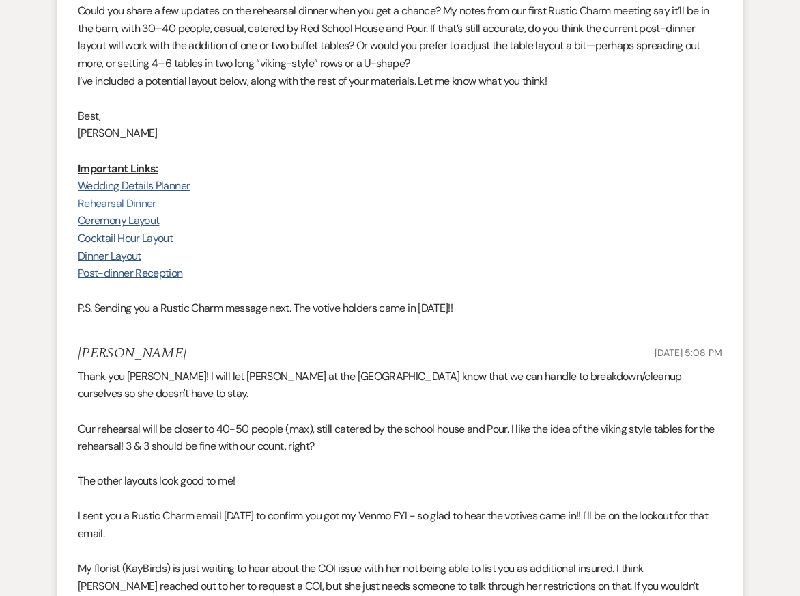
click at [131, 196] on link "Rehearsal Dinner" at bounding box center [117, 203] width 79 height 14
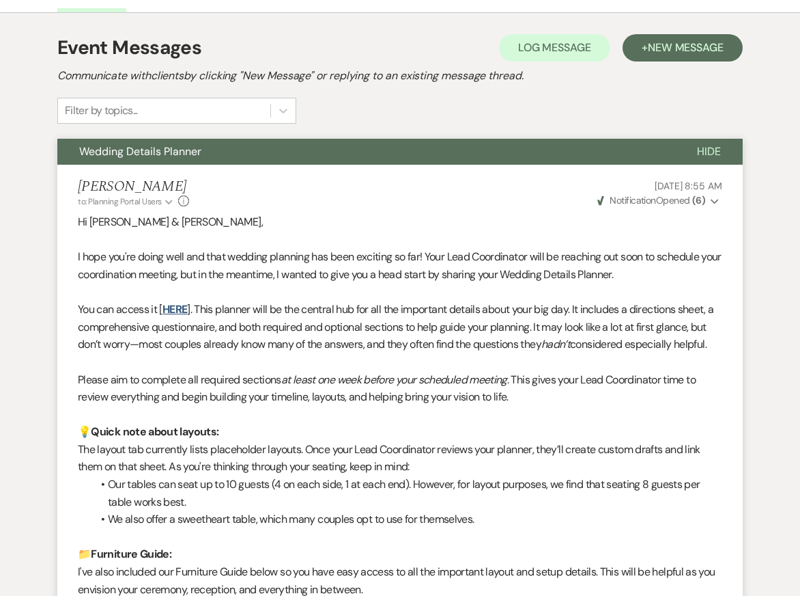
scroll to position [0, 0]
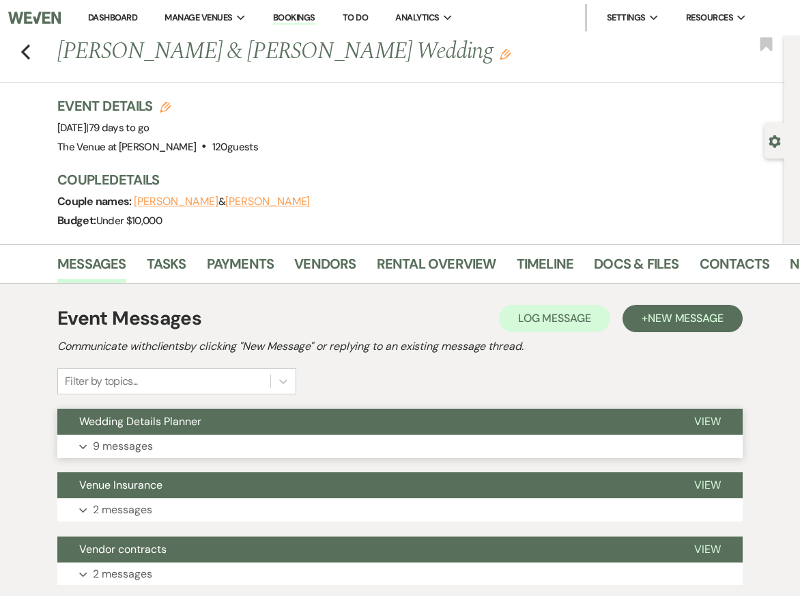
click at [322, 448] on button "Expand 9 messages" at bounding box center [400, 445] width 686 height 23
